Goal: Find specific page/section: Find specific page/section

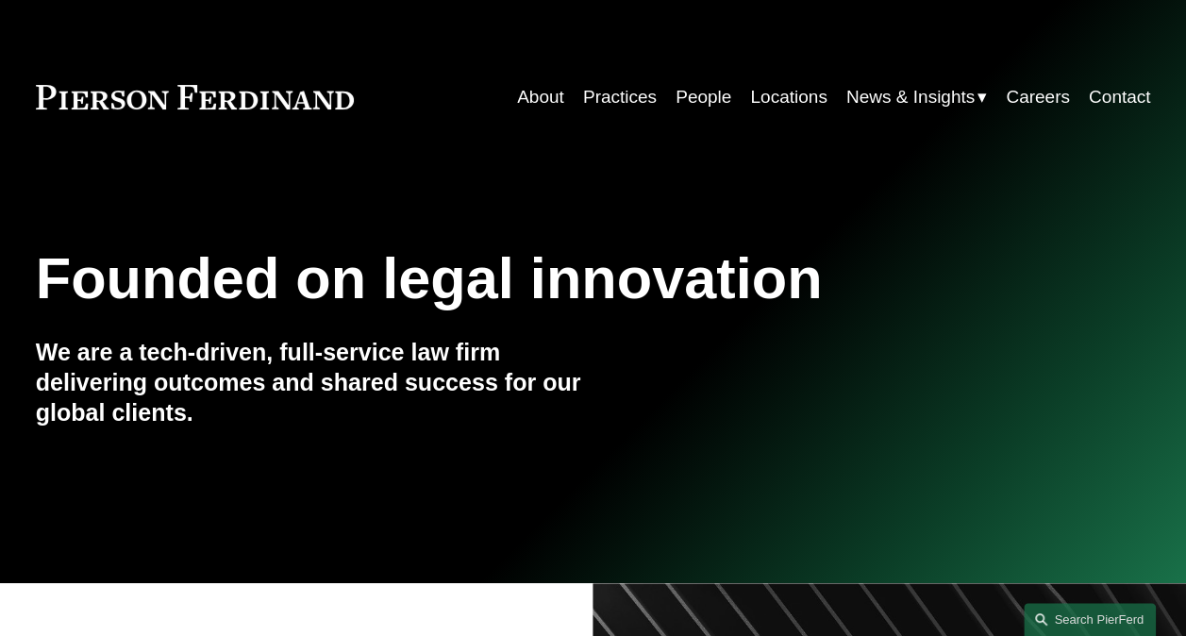
click at [693, 99] on link "People" at bounding box center [704, 97] width 56 height 36
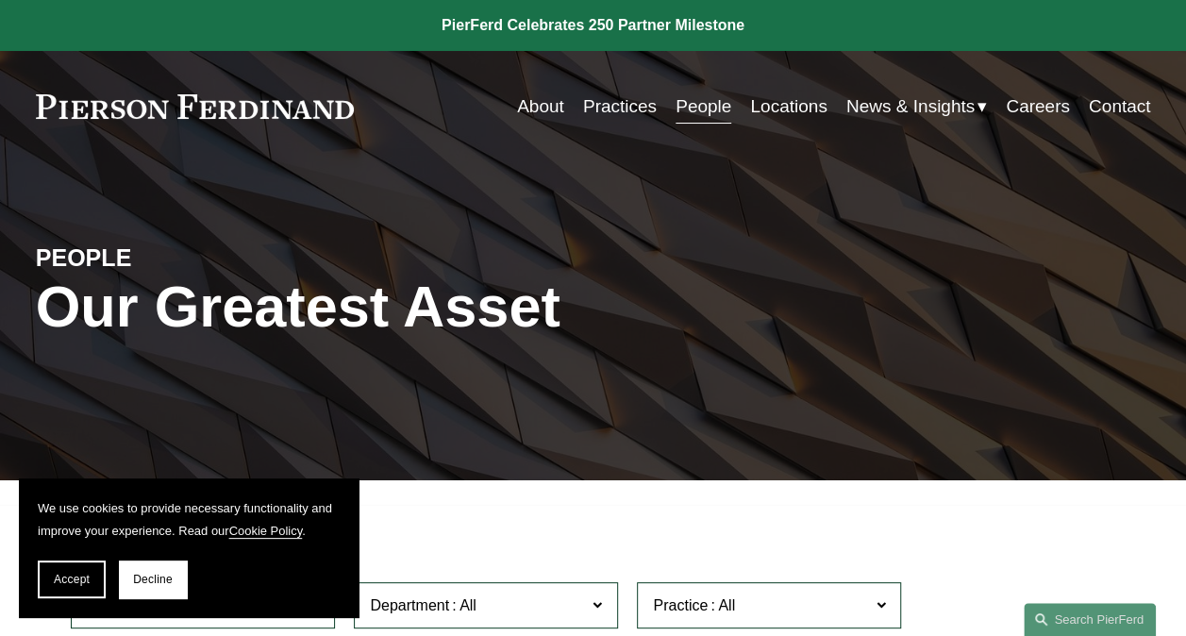
click at [823, 295] on div "PEOPLE Our Greatest Asset" at bounding box center [593, 322] width 1186 height 240
